Goal: Task Accomplishment & Management: Use online tool/utility

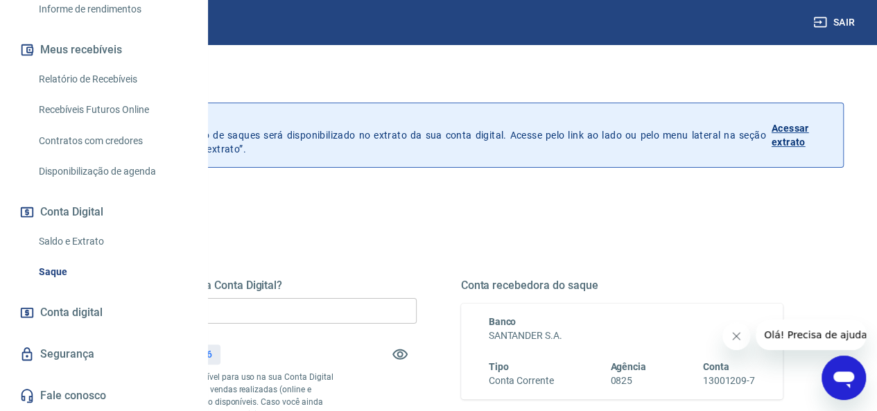
scroll to position [277, 0]
click at [348, 309] on input "R$ 0,00" at bounding box center [255, 311] width 323 height 26
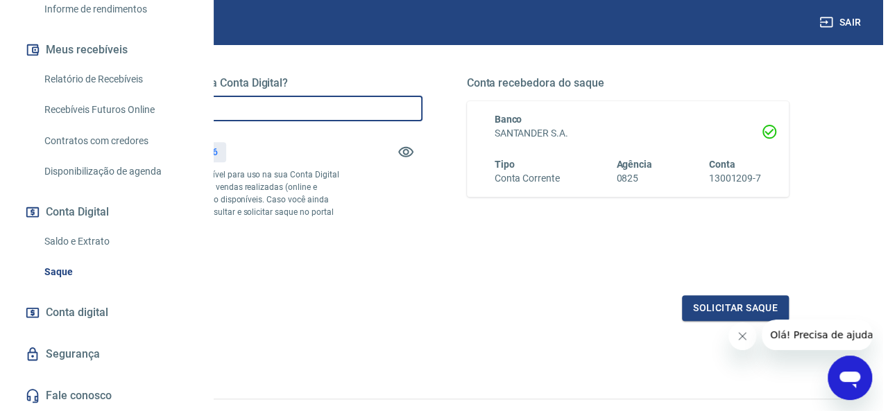
scroll to position [208, 0]
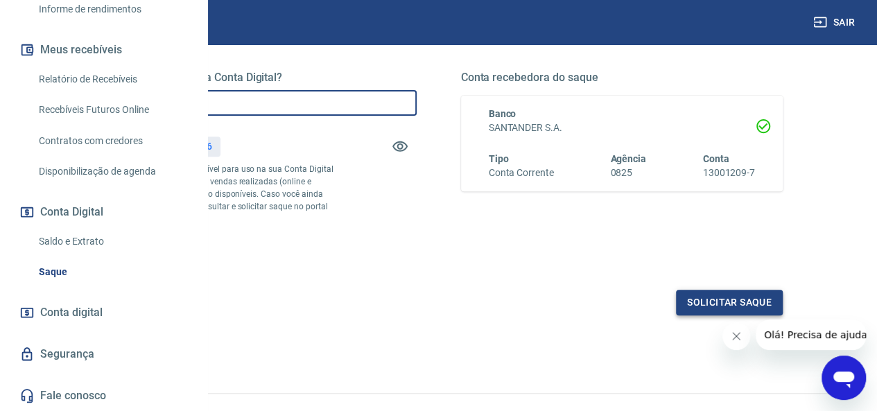
type input "R$ 900,00"
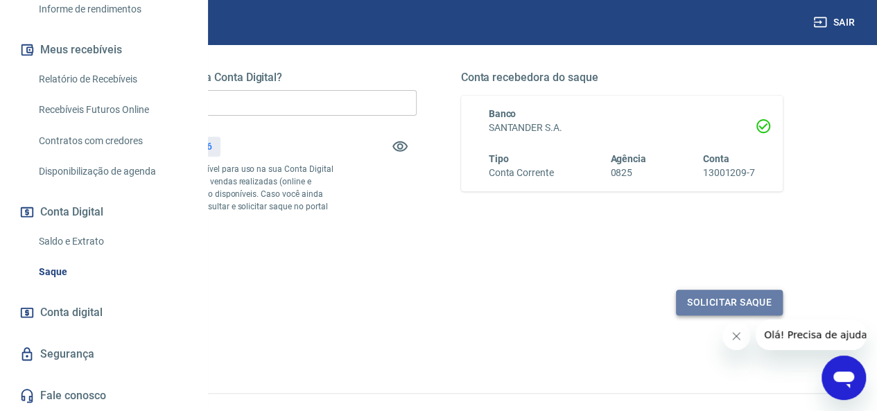
click at [690, 316] on button "Solicitar saque" at bounding box center [729, 303] width 107 height 26
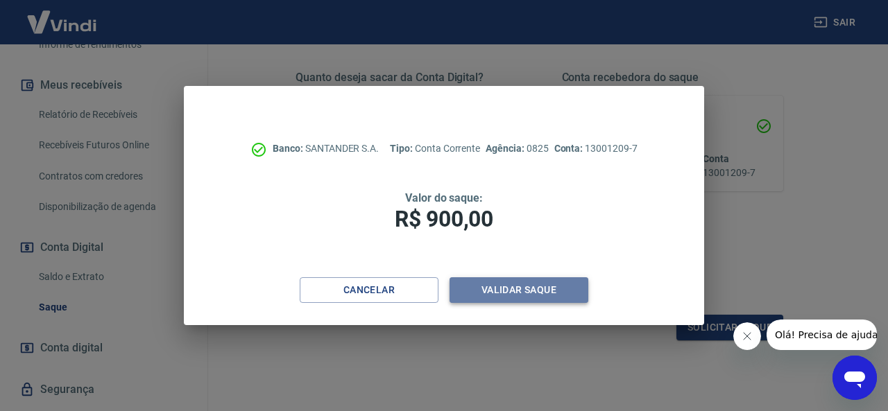
click at [518, 292] on button "Validar saque" at bounding box center [518, 290] width 139 height 26
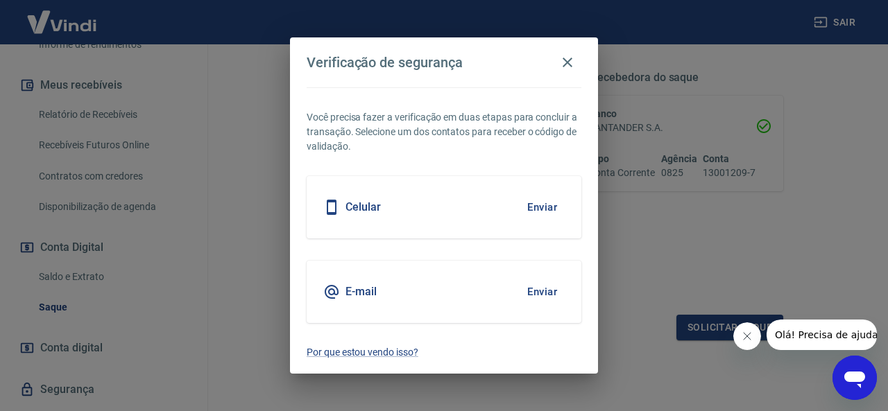
click at [492, 219] on div "Celular Enviar" at bounding box center [444, 207] width 275 height 62
click at [540, 207] on button "Enviar" at bounding box center [542, 207] width 45 height 29
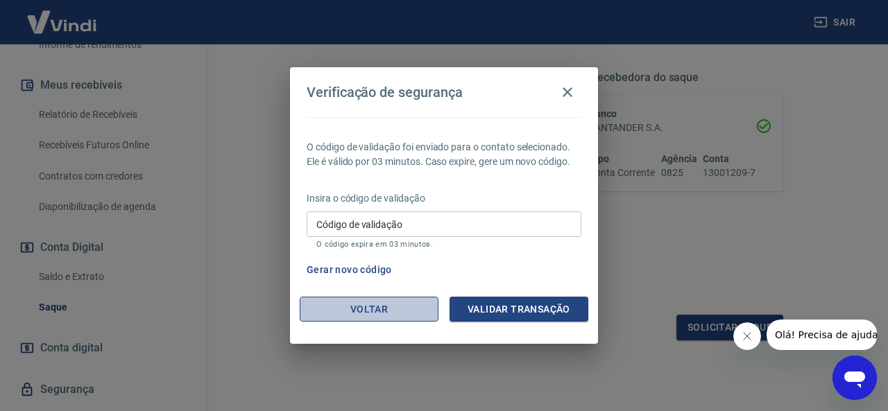
click at [373, 309] on button "Voltar" at bounding box center [369, 310] width 139 height 26
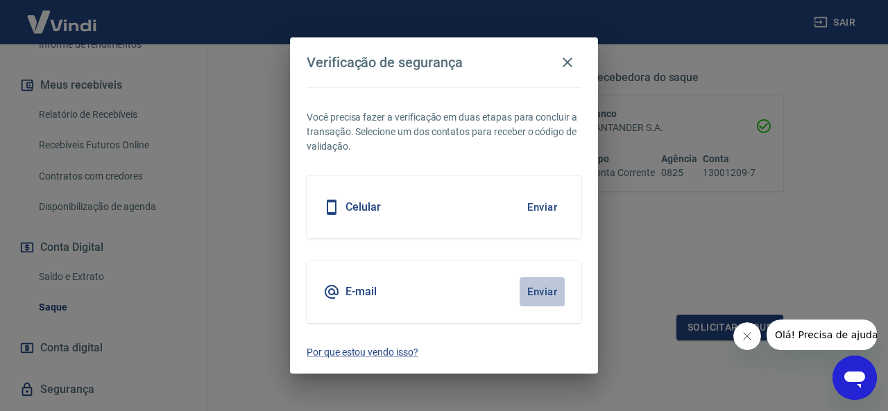
click at [544, 292] on button "Enviar" at bounding box center [542, 291] width 45 height 29
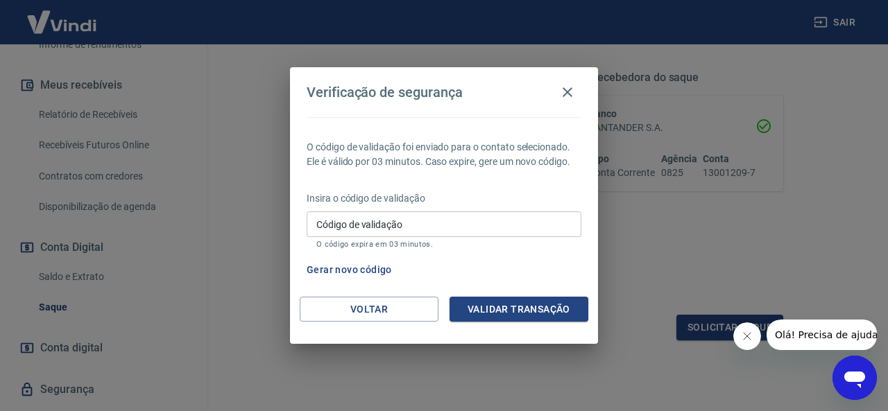
click at [404, 226] on input "Código de validação" at bounding box center [444, 225] width 275 height 26
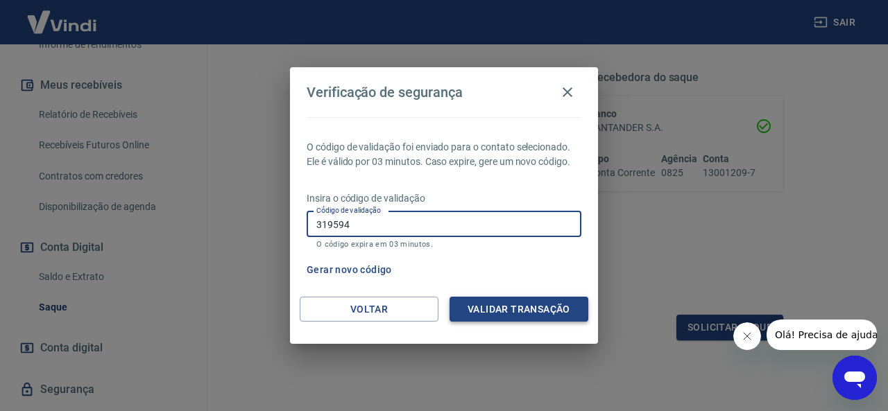
type input "319594"
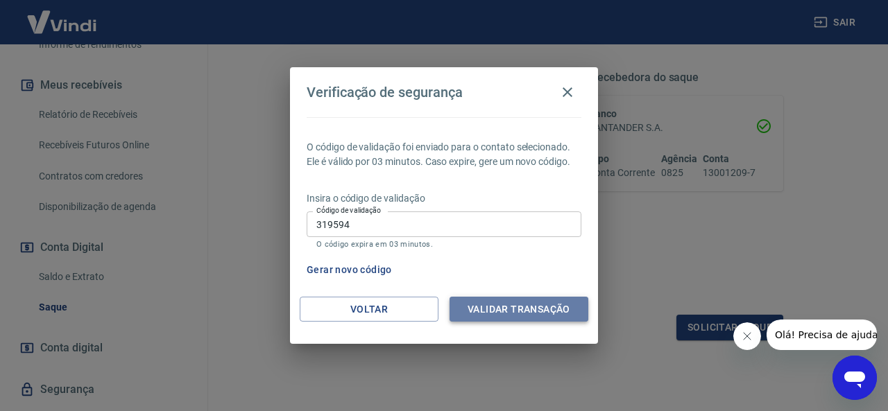
click at [495, 309] on button "Validar transação" at bounding box center [518, 310] width 139 height 26
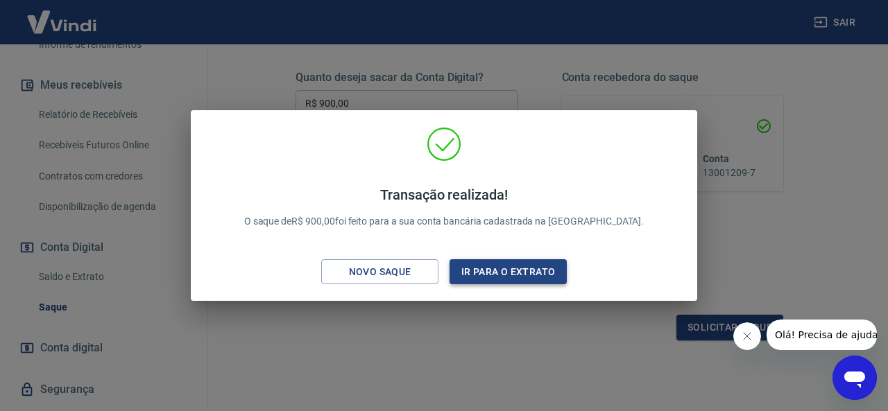
click at [484, 272] on button "Ir para o extrato" at bounding box center [507, 272] width 117 height 26
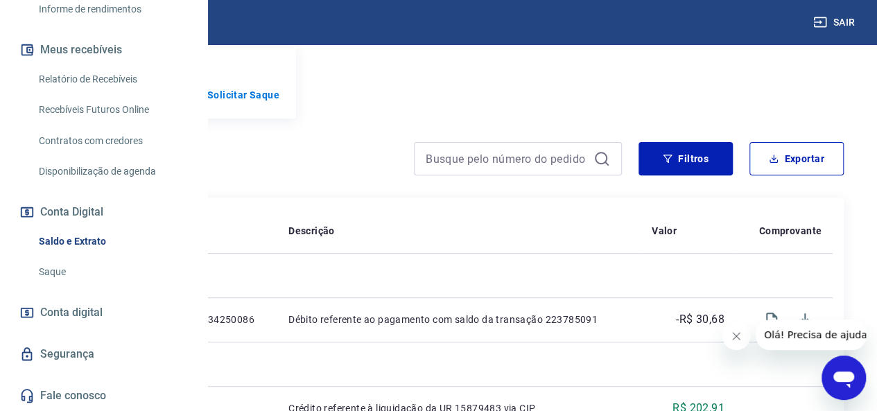
scroll to position [416, 0]
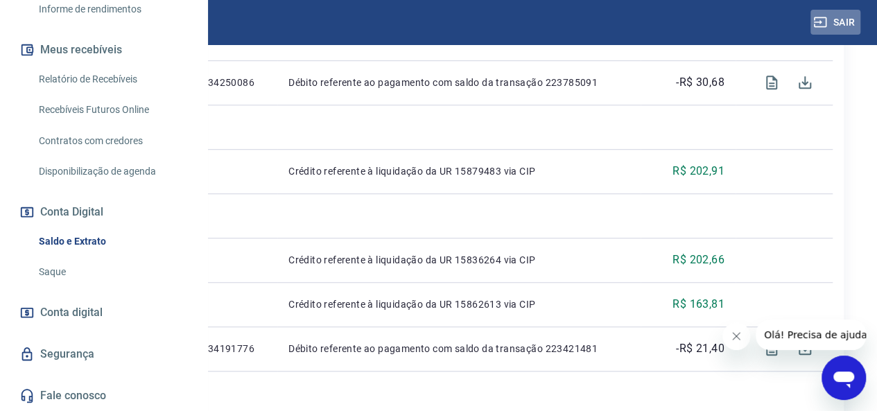
click at [828, 24] on button "Sair" at bounding box center [836, 23] width 50 height 26
